Goal: Transaction & Acquisition: Download file/media

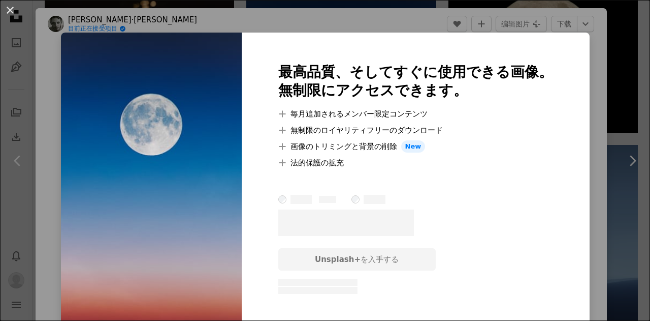
scroll to position [51, 0]
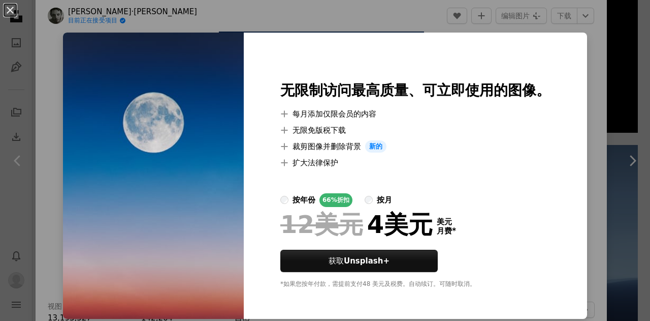
click at [569, 36] on div "无限制访问 最高质量、可立即使用的图像。 A plus sign 每月添加仅限会员的内容 A plus sign 无限免版税下载 A plus sign 裁剪…" at bounding box center [415, 176] width 343 height 286
click at [248, 21] on div "An X shape 无限制访问 最高质量、可立即使用的图像。 A plus sign 每月添加仅限会员的内容 A plus sign 无限免版税下载 A p…" at bounding box center [325, 160] width 650 height 321
